Goal: Find contact information: Find contact information

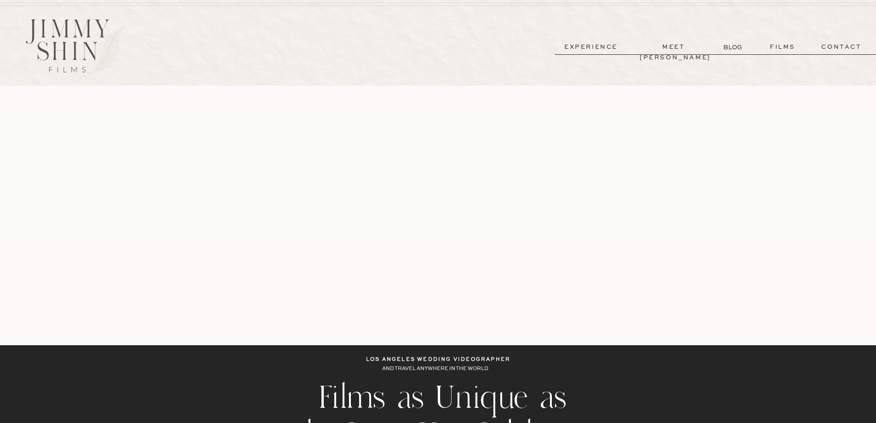
click at [776, 50] on p "films" at bounding box center [782, 47] width 45 height 11
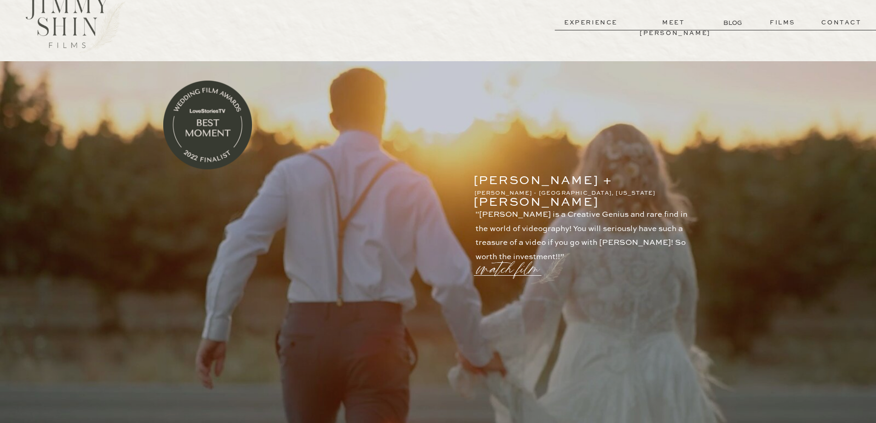
scroll to position [46, 0]
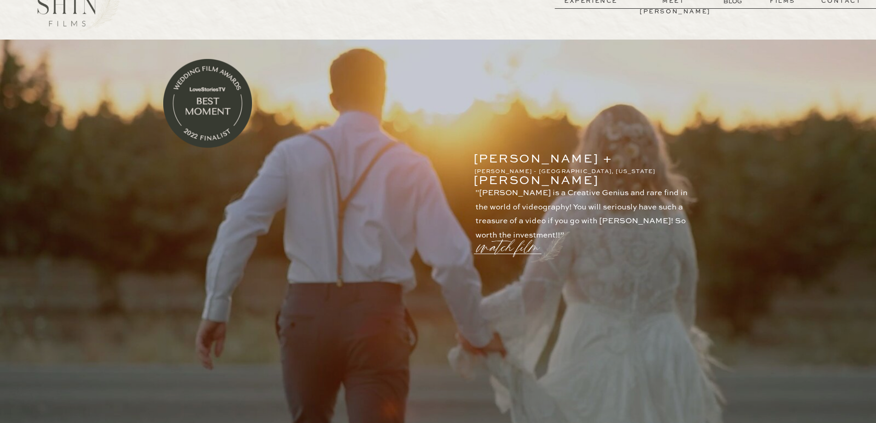
click at [507, 246] on p "watch film" at bounding box center [511, 241] width 66 height 35
click at [659, 98] on icon at bounding box center [658, 94] width 27 height 27
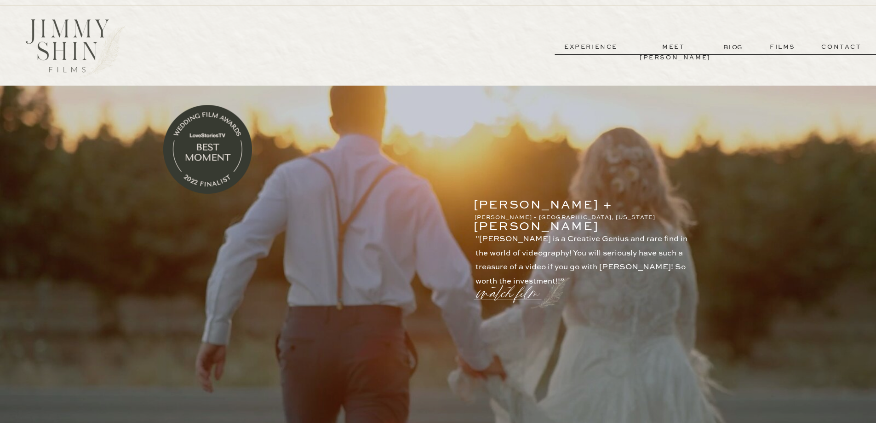
click at [856, 46] on p "contact" at bounding box center [841, 47] width 66 height 11
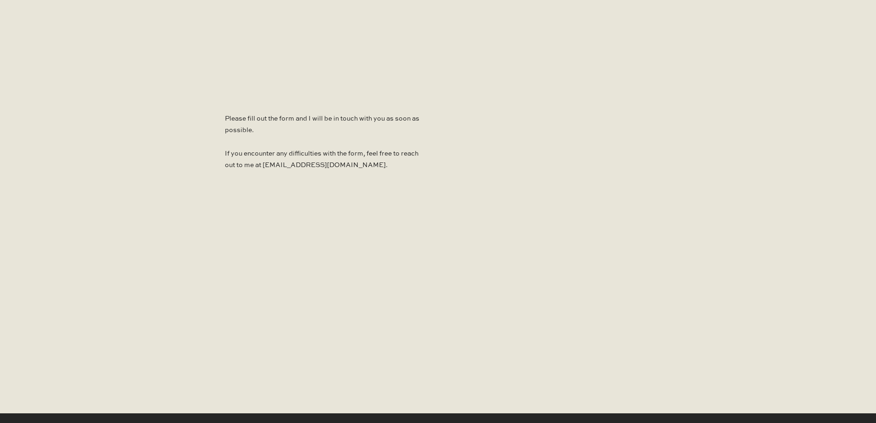
scroll to position [644, 0]
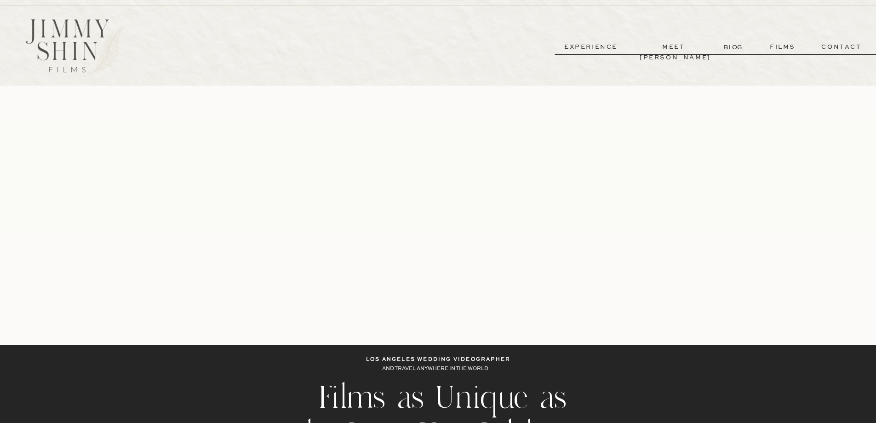
click at [786, 50] on p "films" at bounding box center [782, 47] width 45 height 11
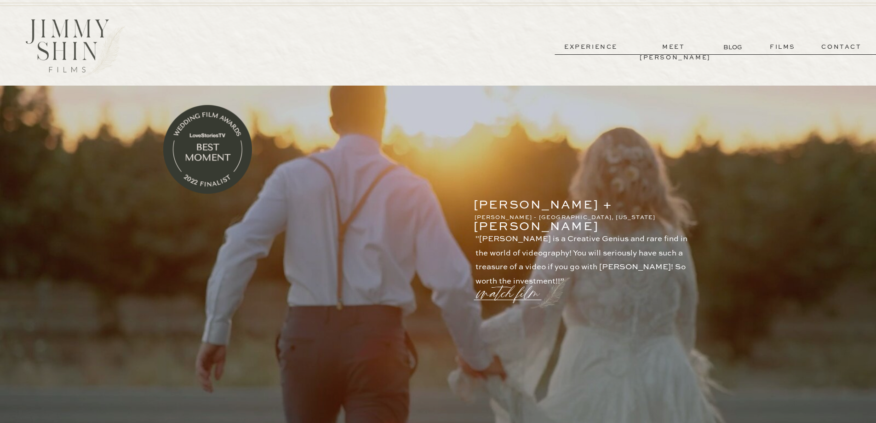
click at [598, 49] on p "experience" at bounding box center [591, 47] width 68 height 11
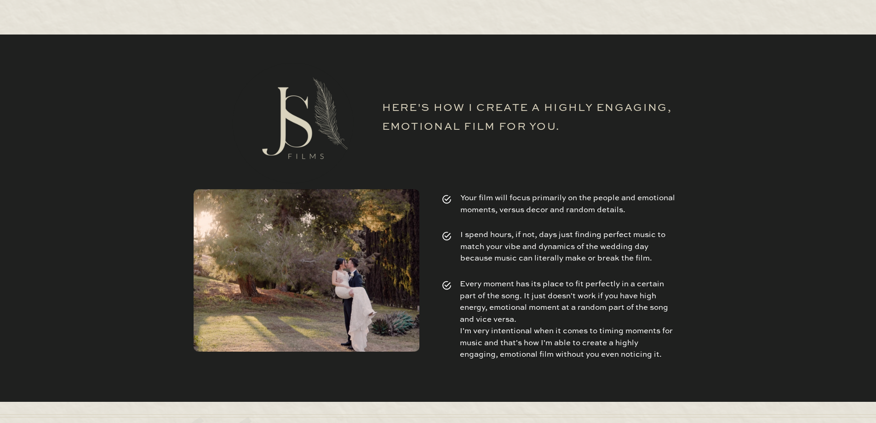
scroll to position [3173, 0]
